Goal: Information Seeking & Learning: Learn about a topic

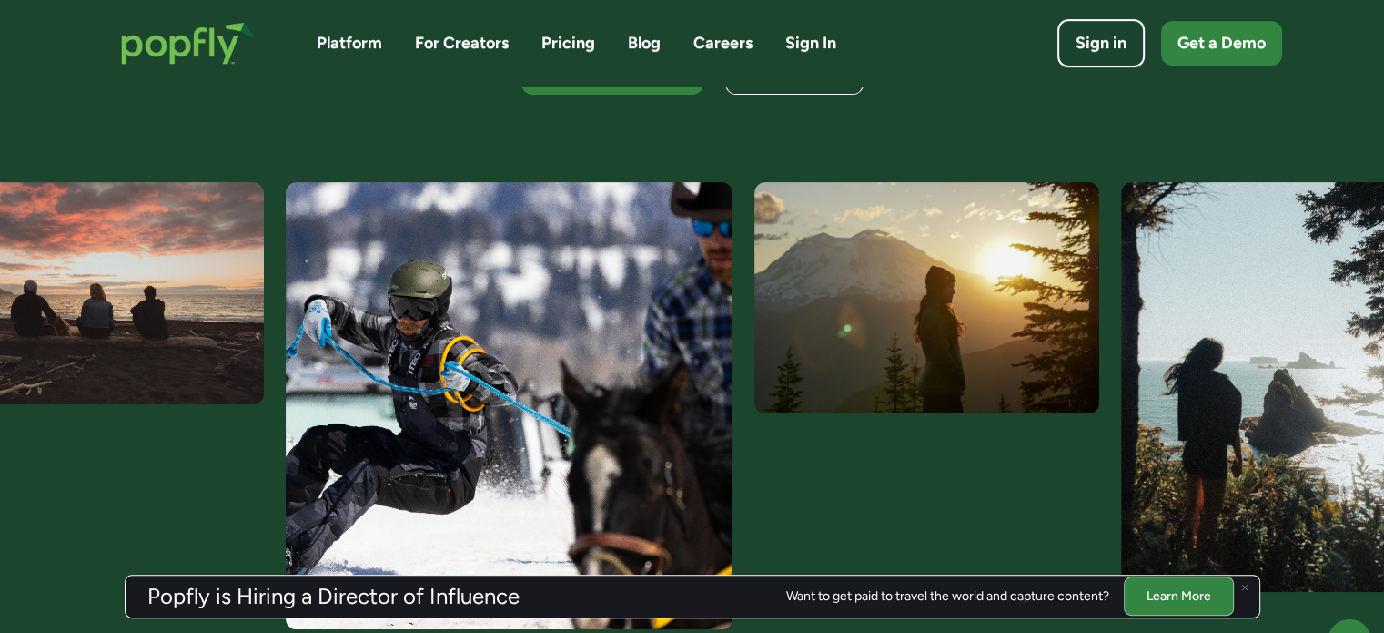
scroll to position [546, 0]
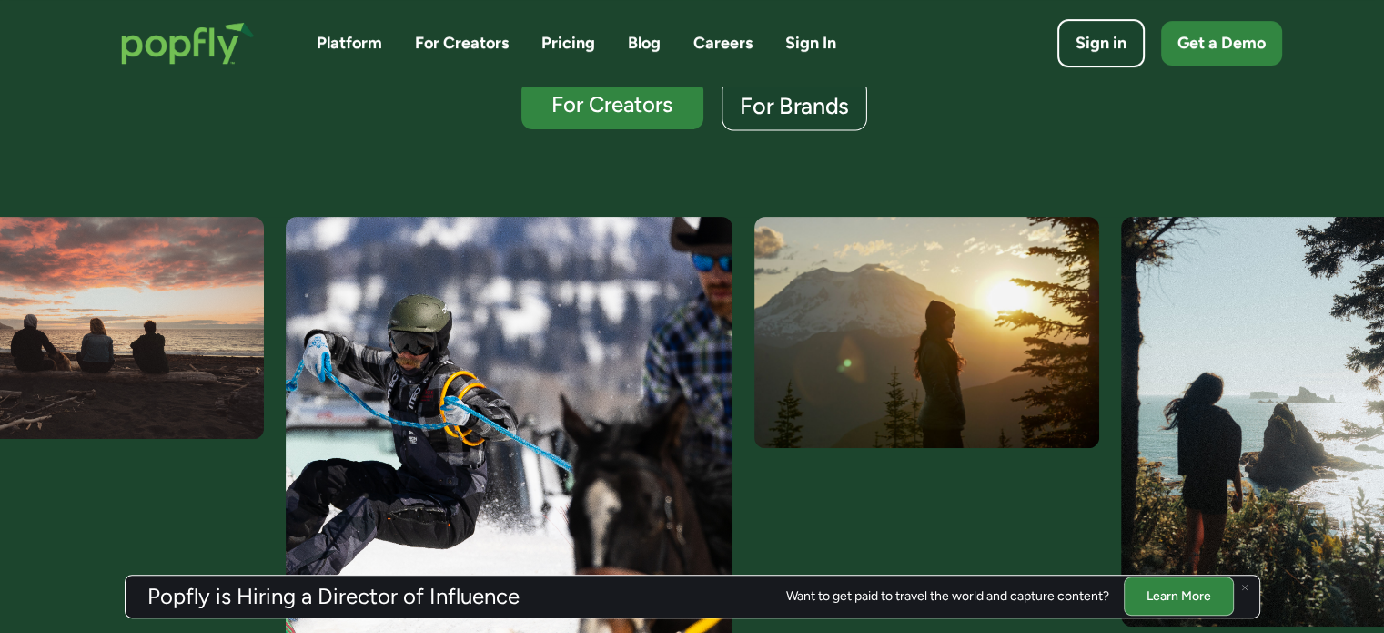
click at [790, 112] on div "For Brands" at bounding box center [794, 106] width 109 height 24
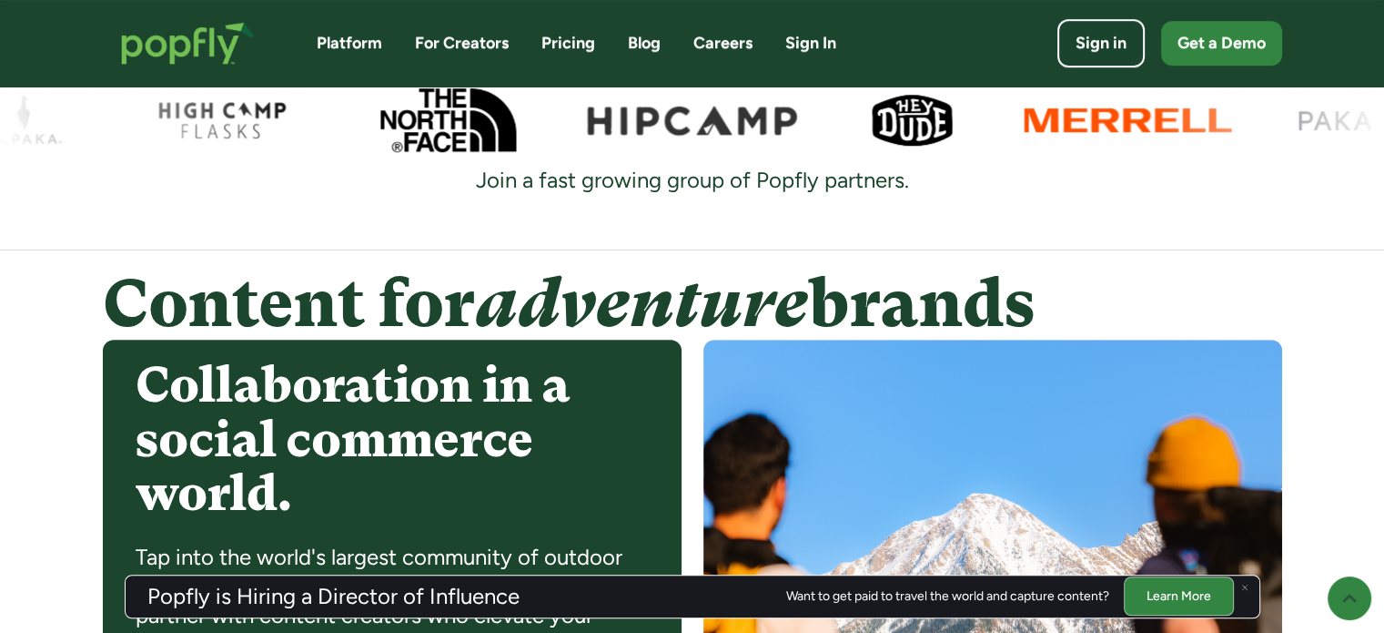
scroll to position [1246, 0]
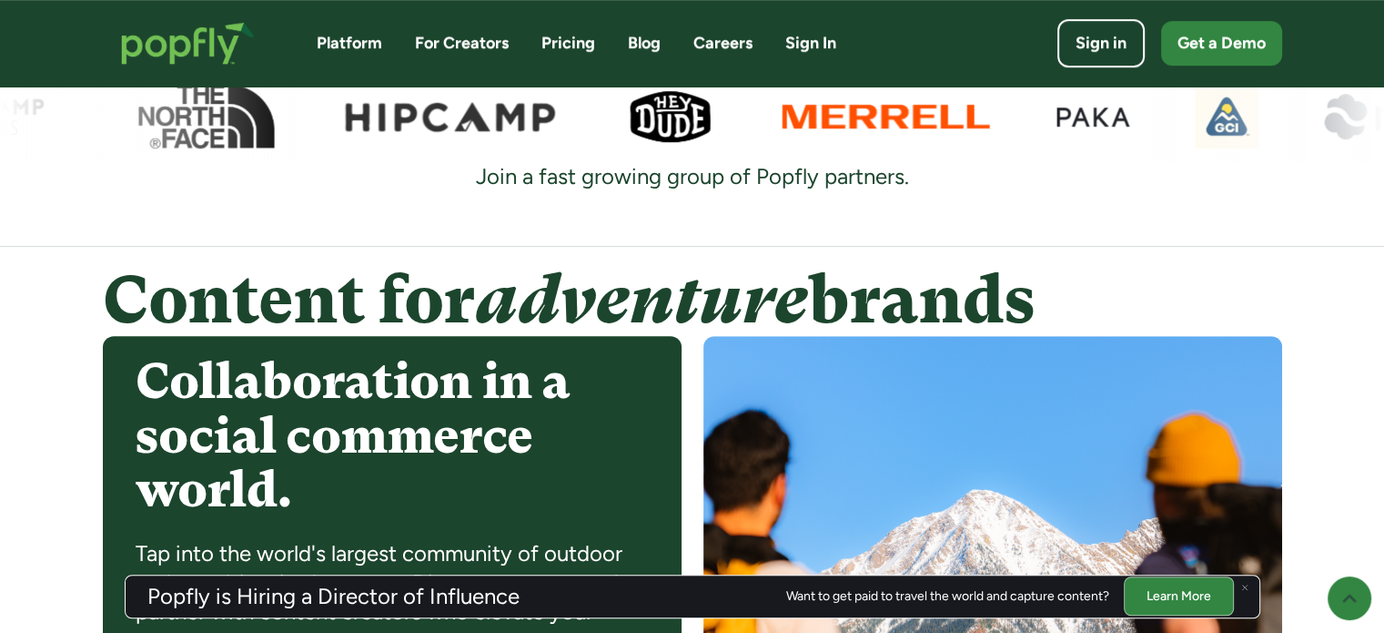
click at [1244, 590] on img at bounding box center [1244, 586] width 7 height 7
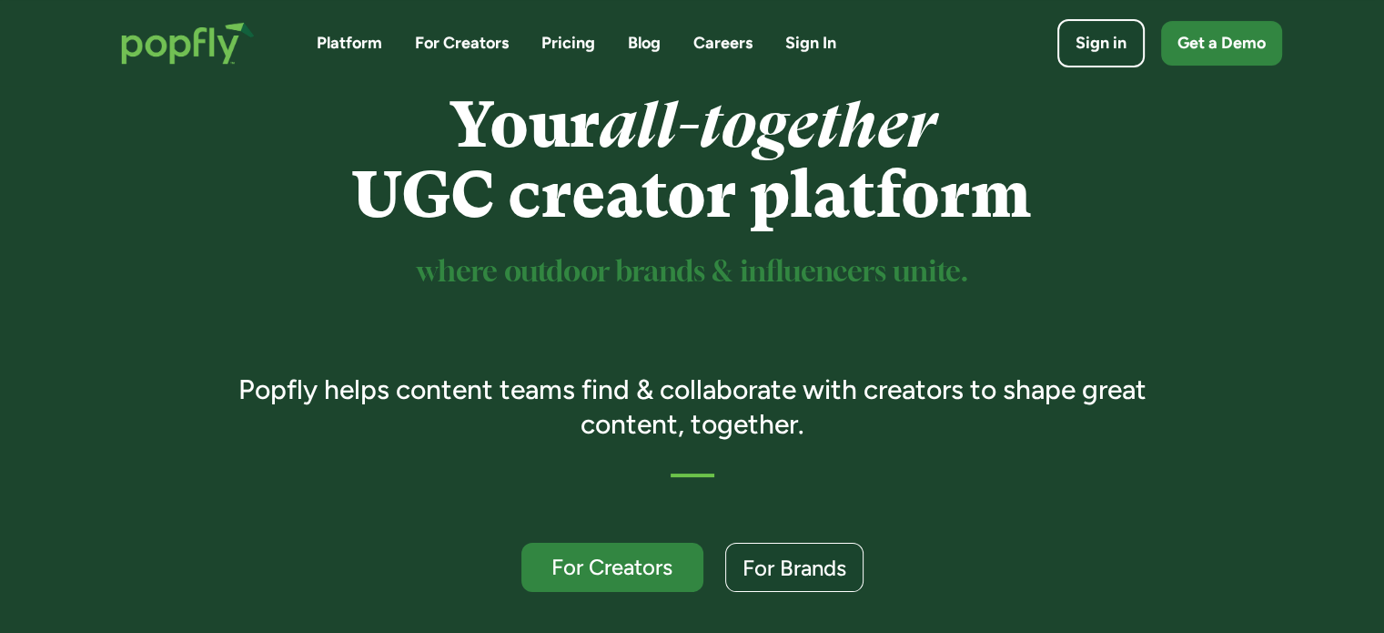
scroll to position [0, 0]
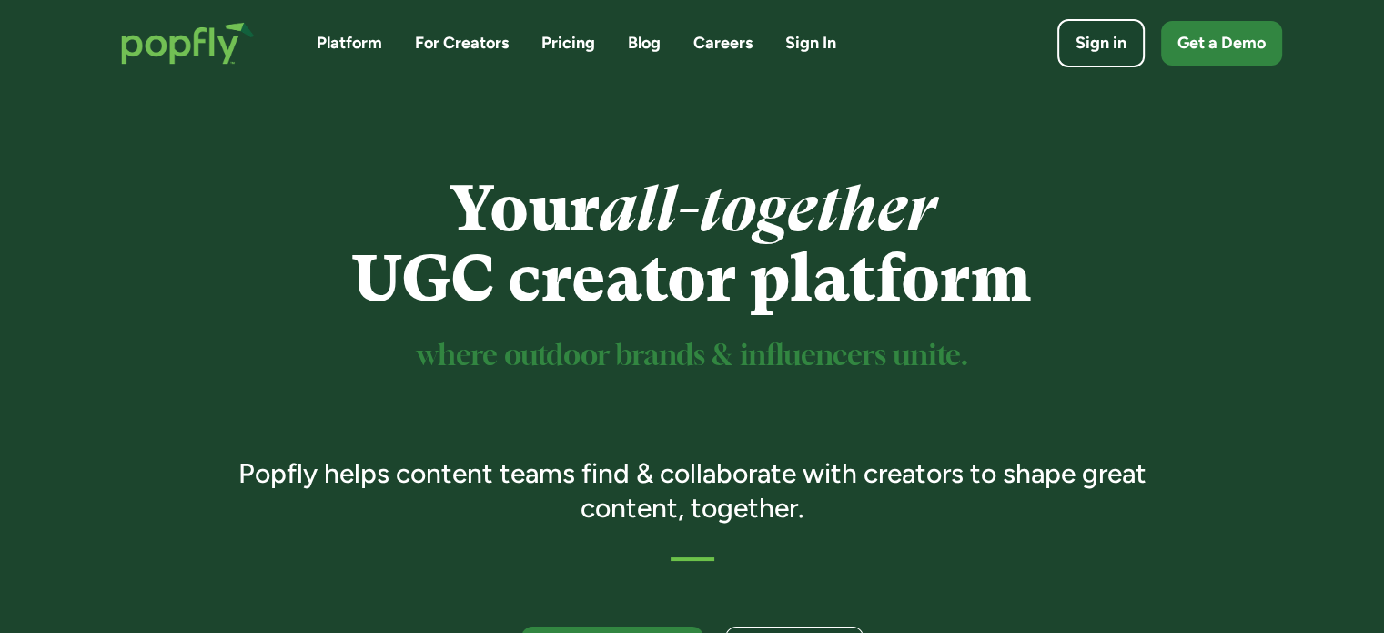
click at [353, 47] on link "Platform" at bounding box center [350, 43] width 66 height 23
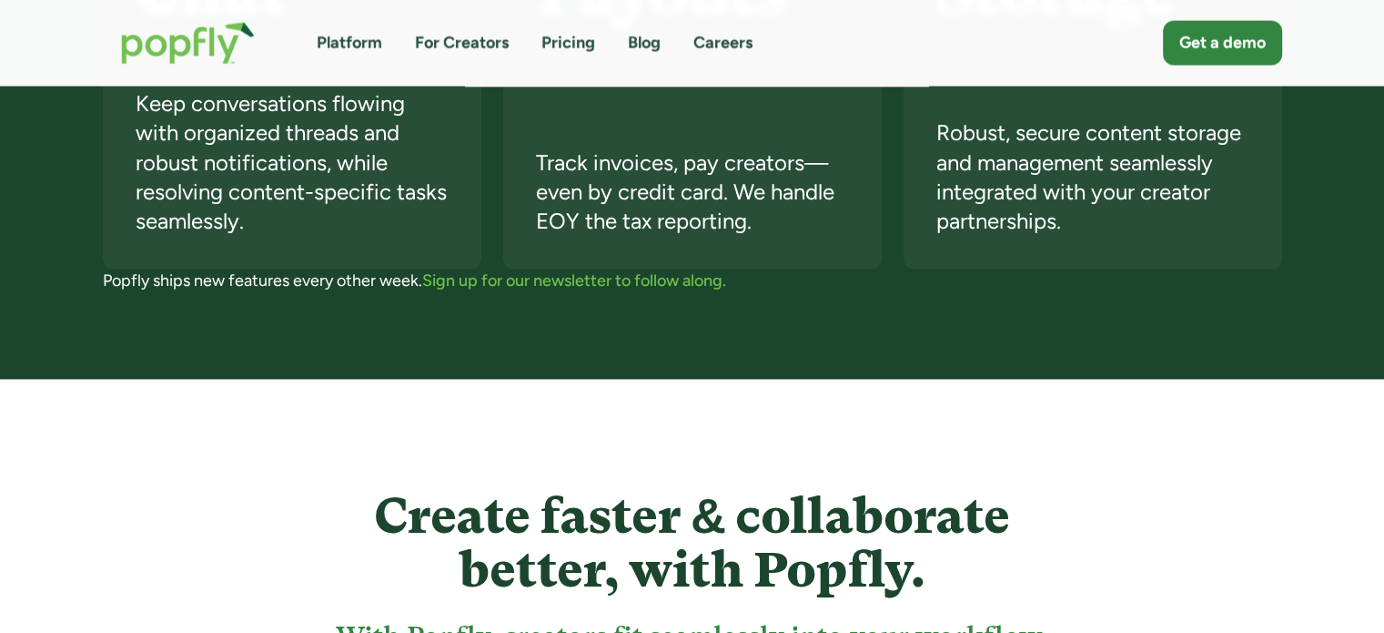
scroll to position [4100, 0]
